Goal: Use online tool/utility: Utilize a website feature to perform a specific function

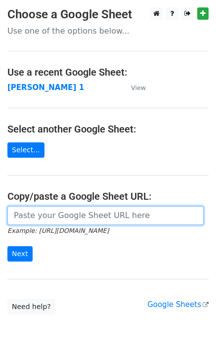
click at [50, 218] on input "url" at bounding box center [105, 215] width 196 height 19
type input "https://docs.google.com/spreadsheets/d/1laFuCRc_gf7_XeBsXZvznQFuTKtWG6_jmo9dt9r…"
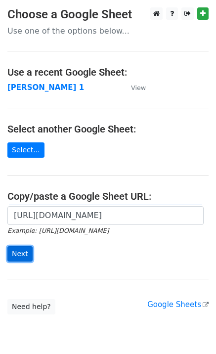
click at [21, 252] on input "Next" at bounding box center [19, 253] width 25 height 15
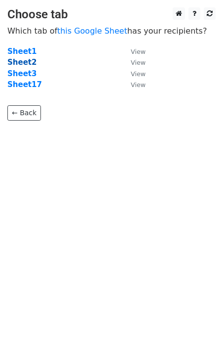
click at [24, 60] on strong "Sheet2" at bounding box center [21, 62] width 29 height 9
